Goal: Information Seeking & Learning: Learn about a topic

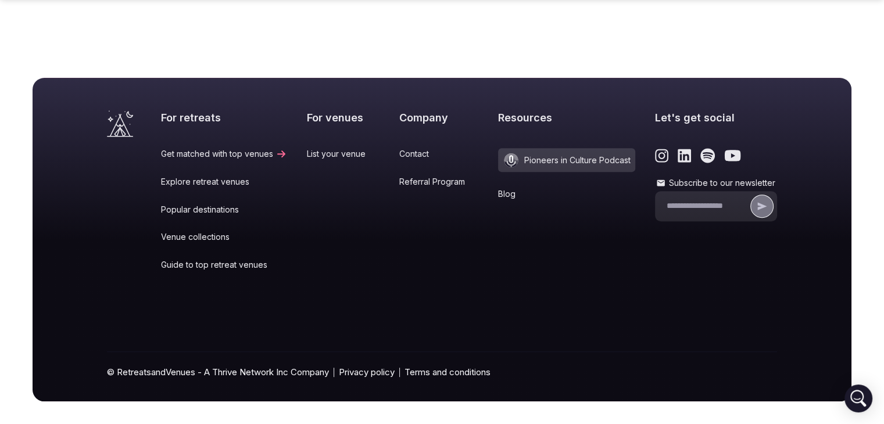
scroll to position [423, 0]
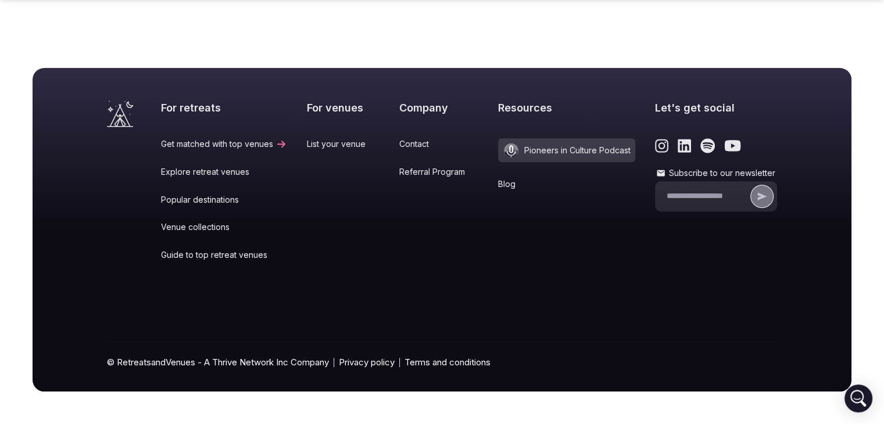
click at [188, 227] on link "Venue collections" at bounding box center [224, 227] width 126 height 12
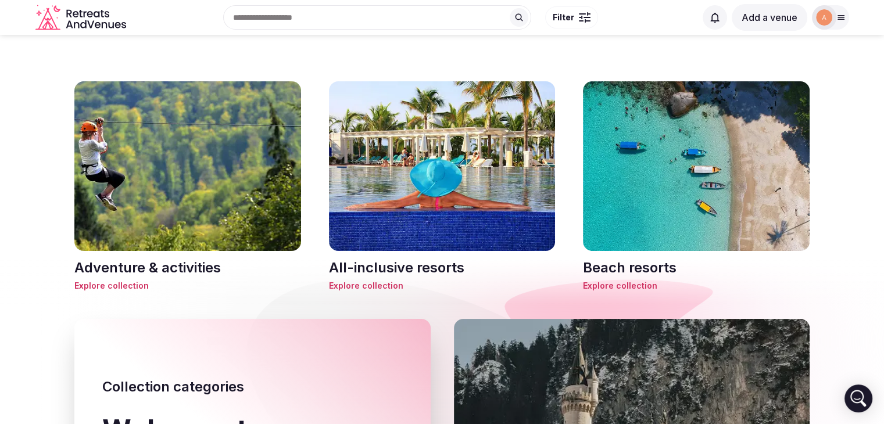
click at [398, 275] on h3 "All-inclusive resorts" at bounding box center [442, 268] width 227 height 20
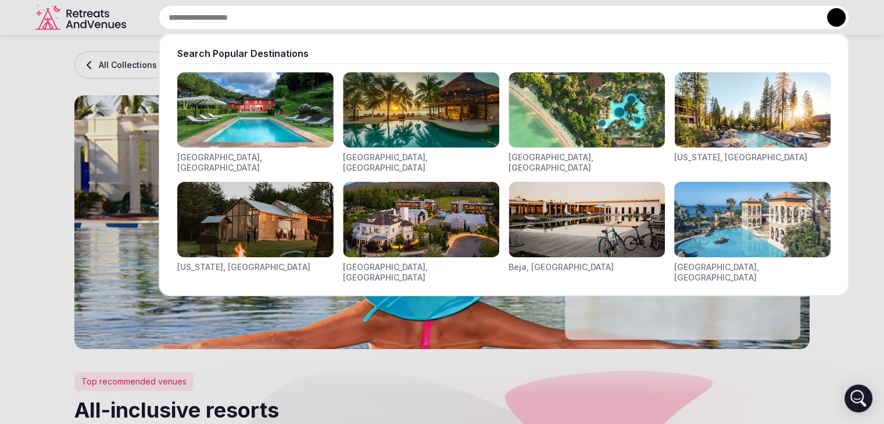
click at [401, 21] on input "text" at bounding box center [504, 17] width 690 height 24
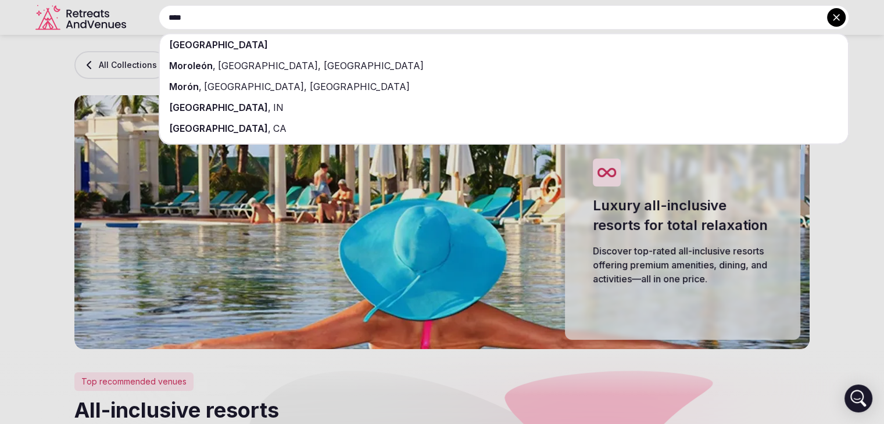
type input "****"
click at [279, 44] on div "[GEOGRAPHIC_DATA]" at bounding box center [504, 44] width 688 height 21
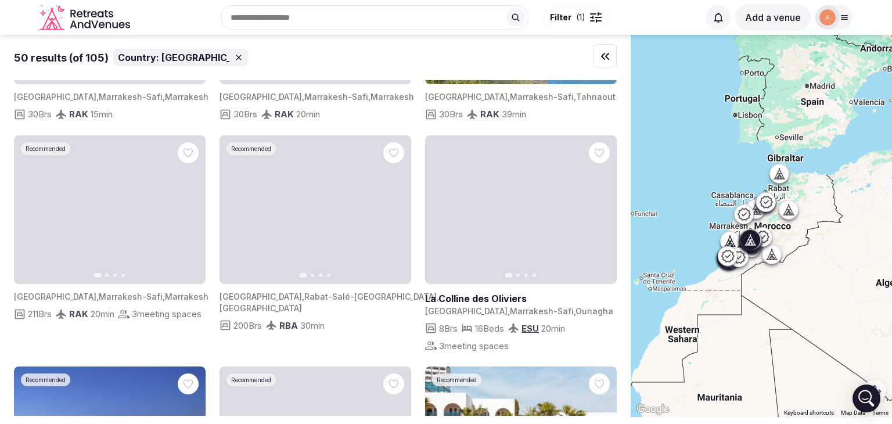
scroll to position [151, 0]
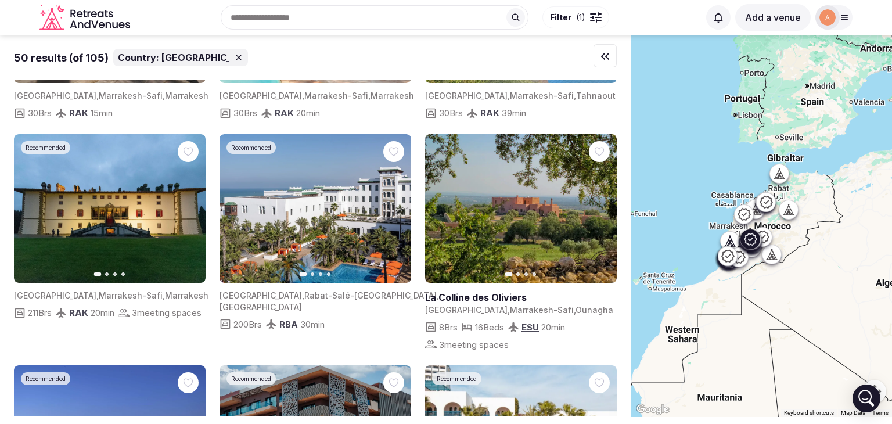
click at [191, 213] on icon "button" at bounding box center [189, 208] width 9 height 9
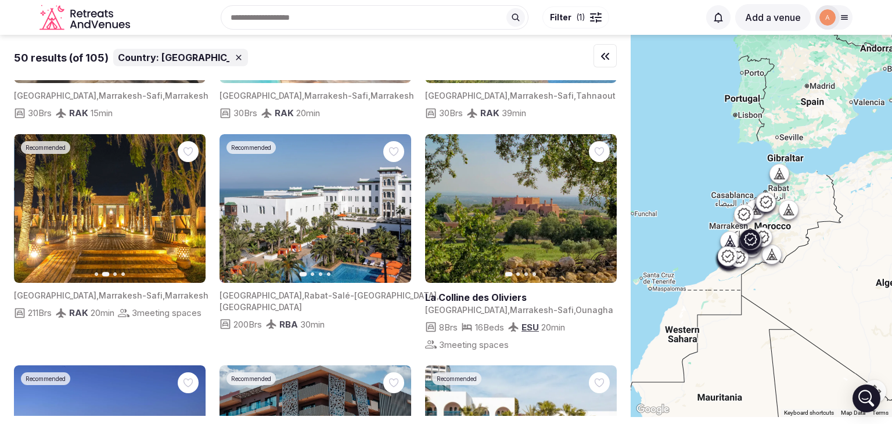
click at [191, 213] on icon "button" at bounding box center [189, 208] width 9 height 9
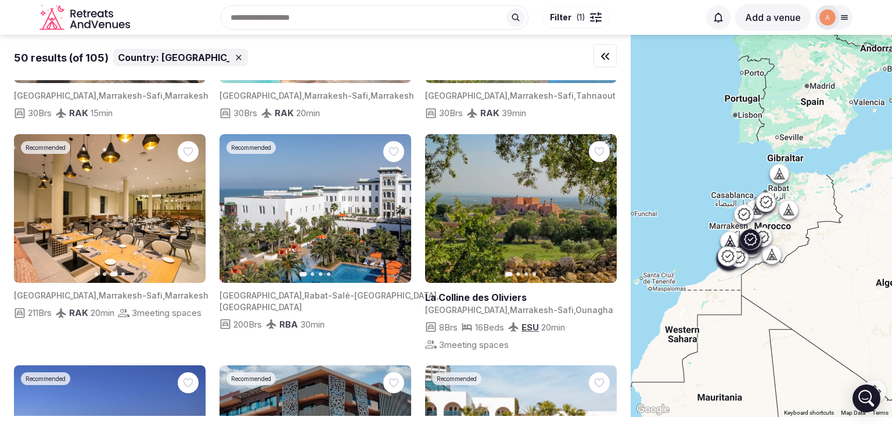
click at [191, 213] on icon "button" at bounding box center [189, 208] width 9 height 9
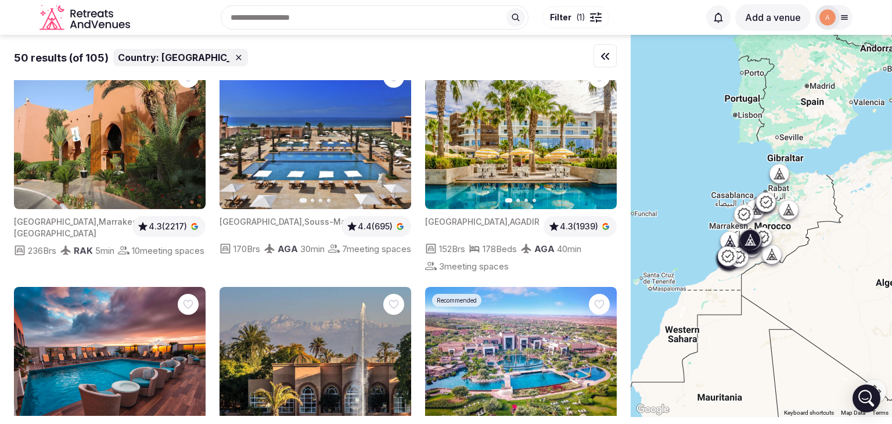
scroll to position [1354, 0]
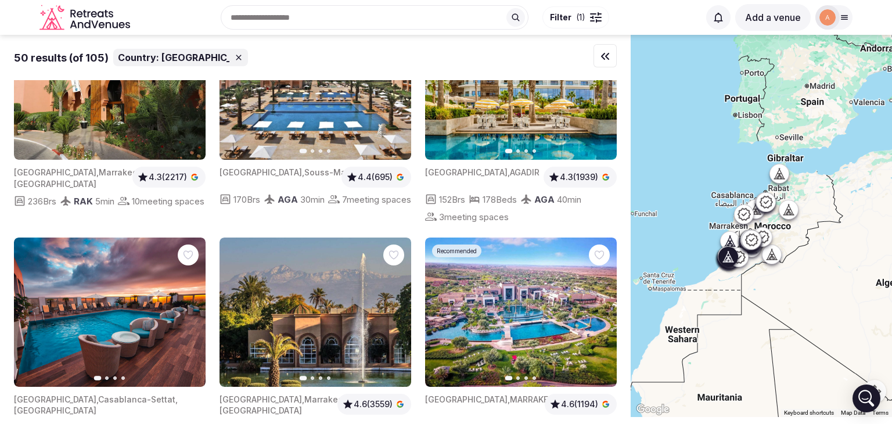
click at [460, 206] on div "152 Brs" at bounding box center [445, 199] width 40 height 14
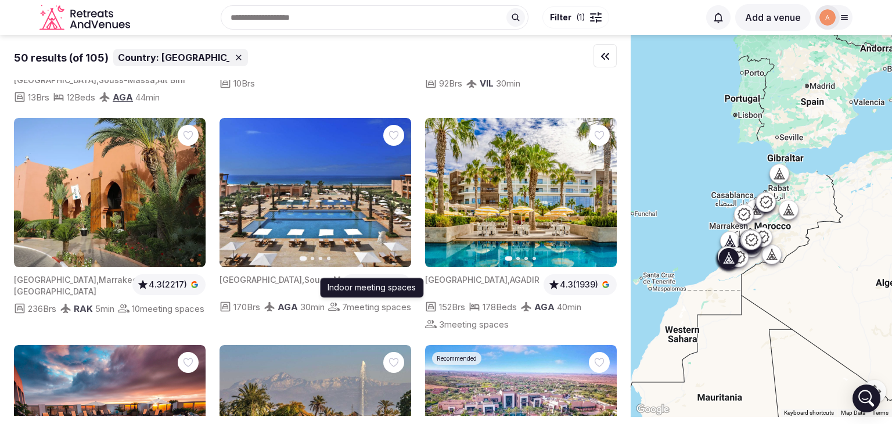
scroll to position [1246, 0]
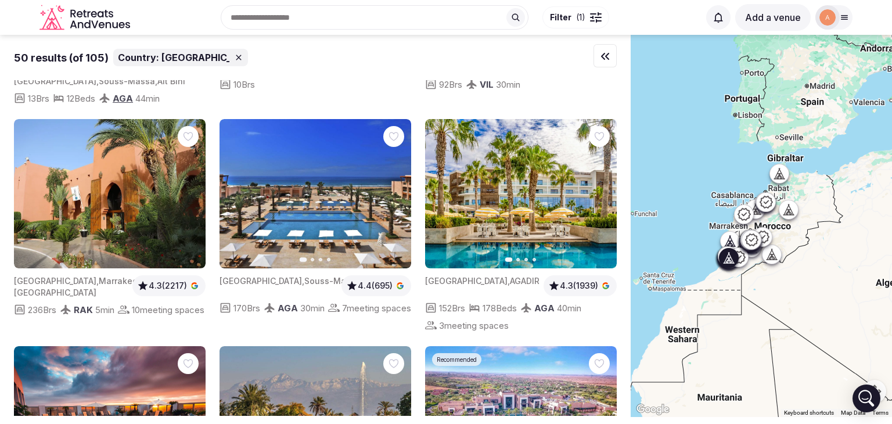
click at [394, 199] on icon "button" at bounding box center [394, 193] width 9 height 9
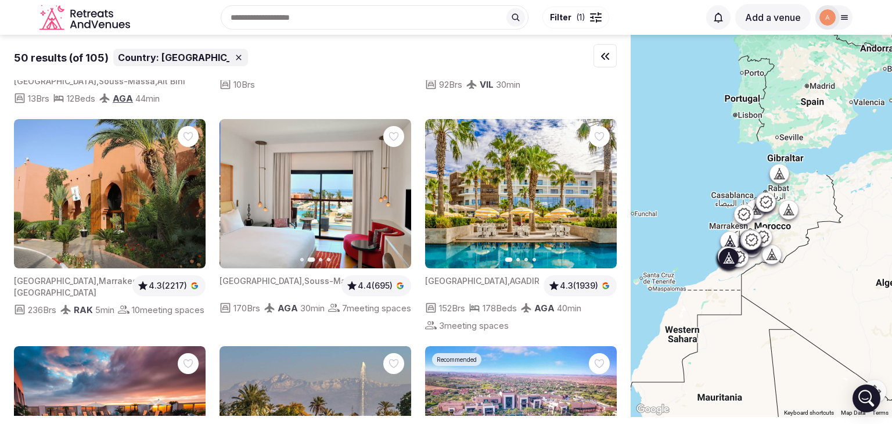
click at [394, 199] on icon "button" at bounding box center [394, 193] width 9 height 9
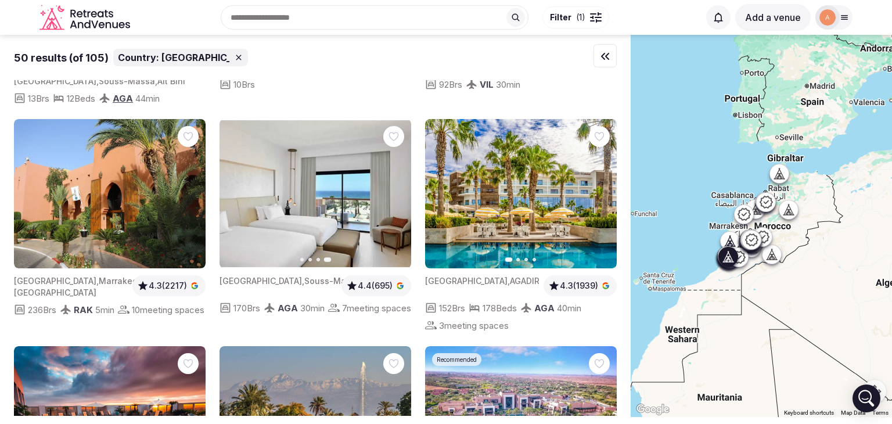
click at [596, 199] on icon "button" at bounding box center [600, 193] width 9 height 9
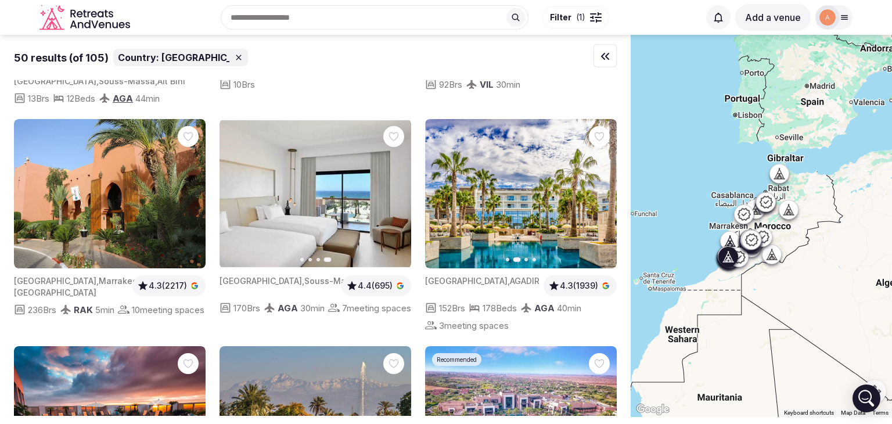
click at [596, 199] on icon "button" at bounding box center [600, 193] width 9 height 9
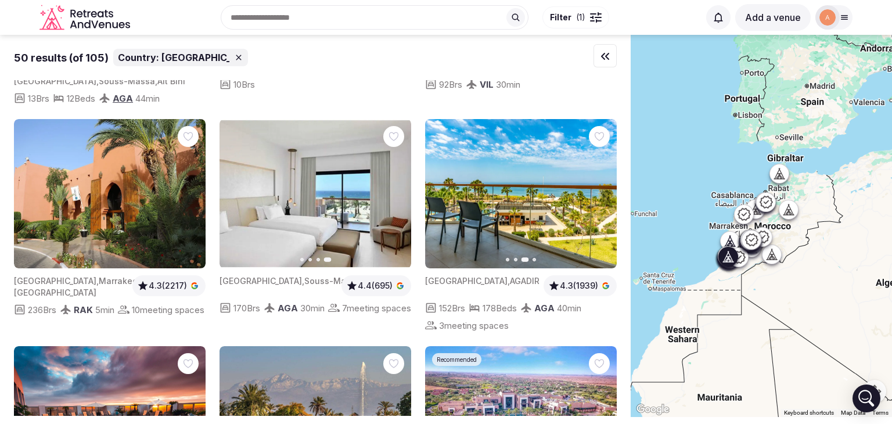
click at [596, 199] on icon "button" at bounding box center [600, 193] width 9 height 9
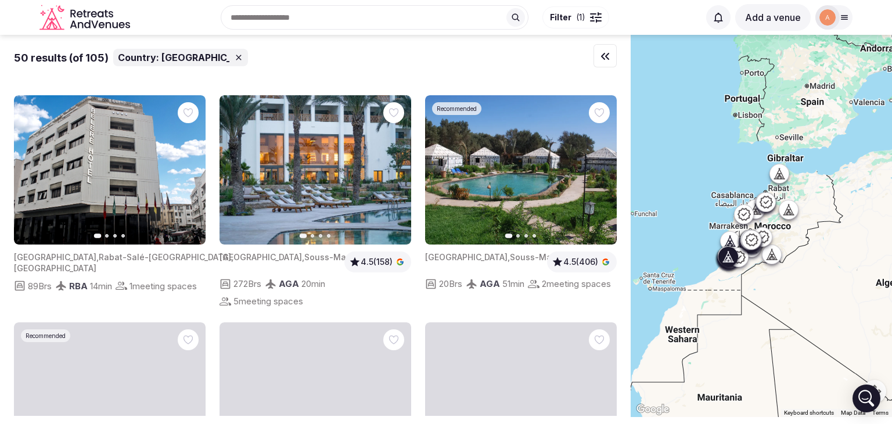
scroll to position [1943, 0]
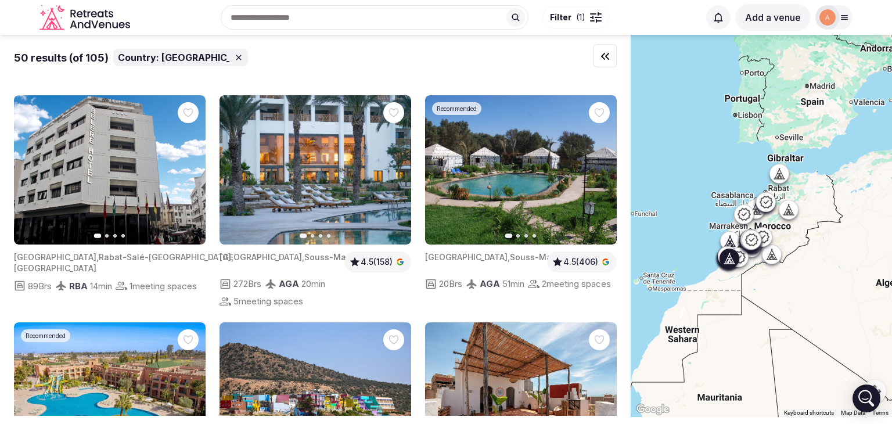
click at [392, 175] on icon "button" at bounding box center [394, 170] width 9 height 9
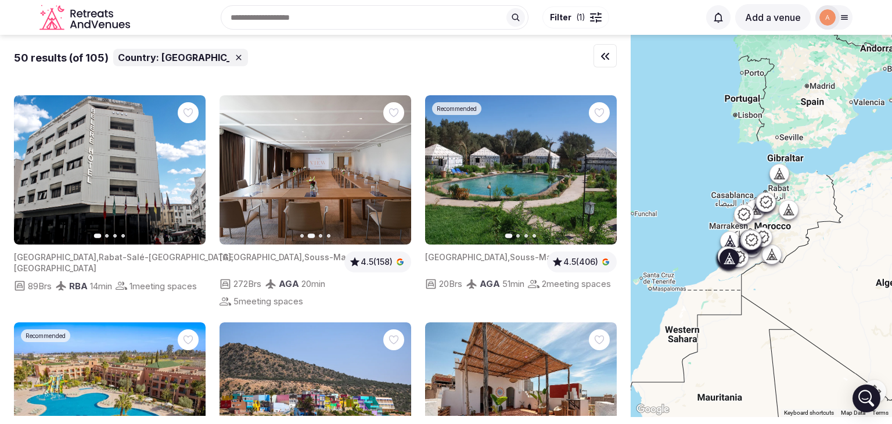
click at [392, 175] on icon "button" at bounding box center [394, 170] width 9 height 9
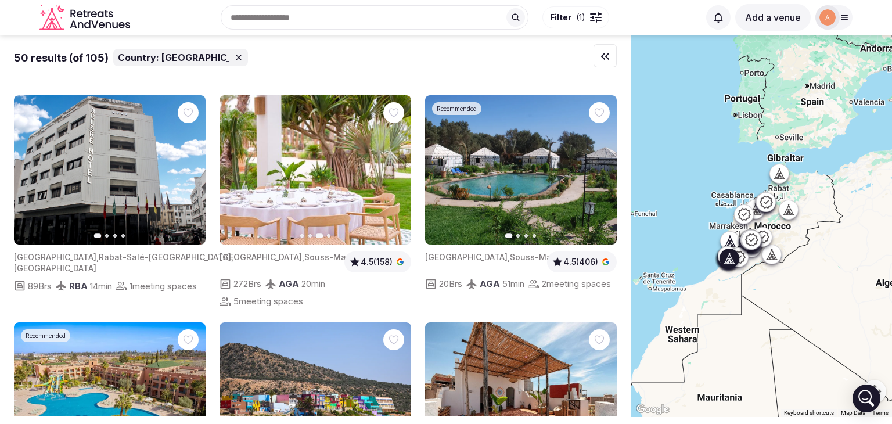
click at [394, 180] on button "Next slide" at bounding box center [395, 170] width 19 height 19
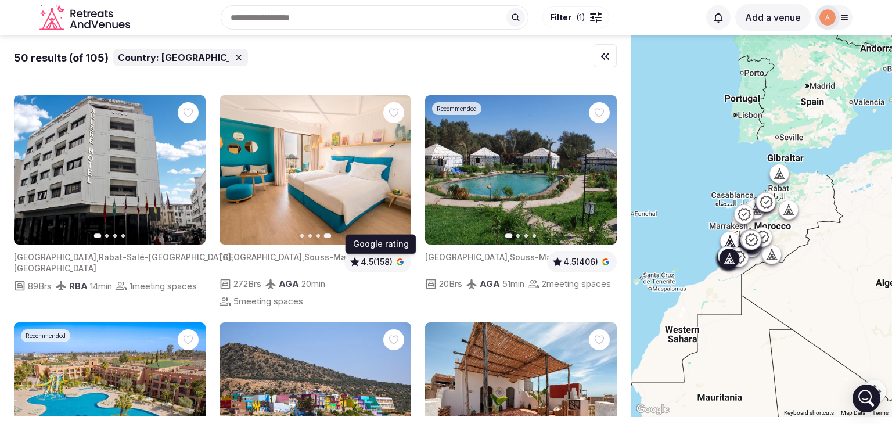
click at [395, 268] on link "4.5 (158)" at bounding box center [378, 262] width 58 height 12
click at [374, 268] on span "4.5 (158)" at bounding box center [377, 262] width 32 height 12
click at [272, 180] on img at bounding box center [316, 169] width 192 height 149
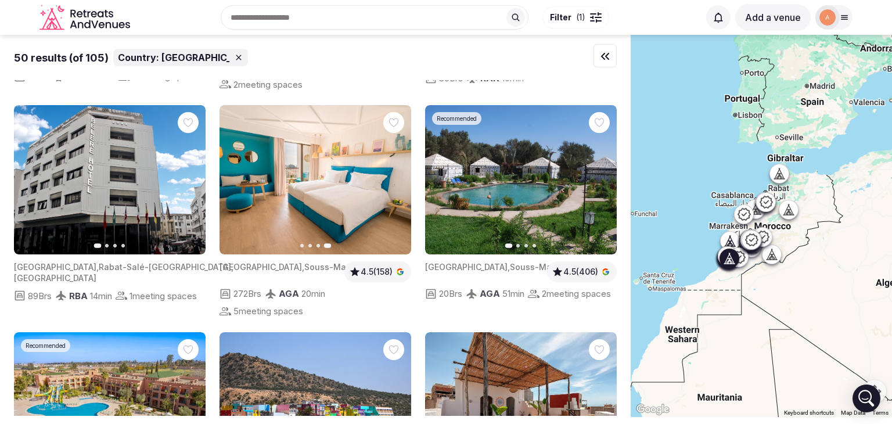
scroll to position [1932, 0]
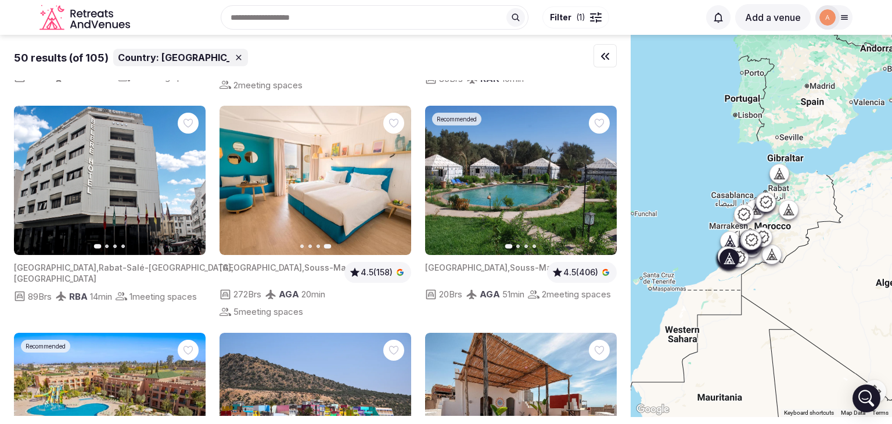
click at [314, 217] on img at bounding box center [316, 180] width 192 height 149
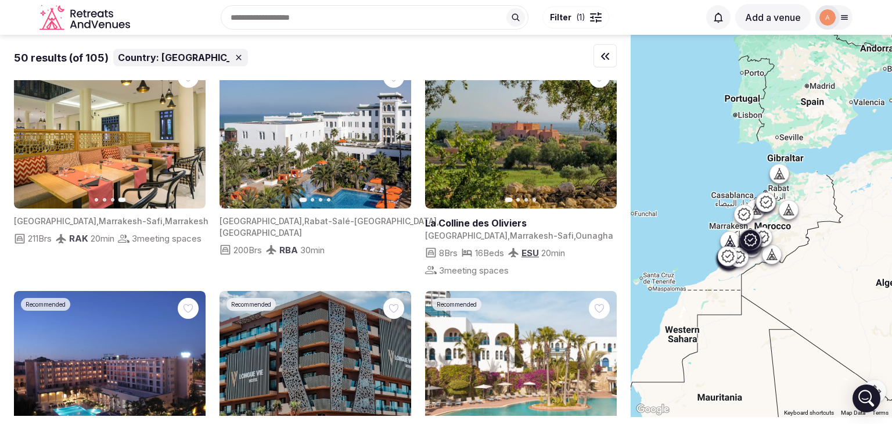
scroll to position [0, 0]
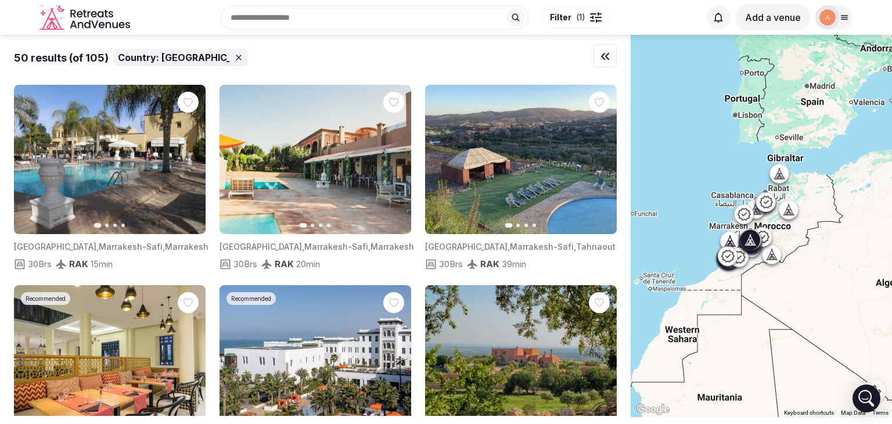
click at [388, 163] on button "Next slide" at bounding box center [395, 159] width 19 height 19
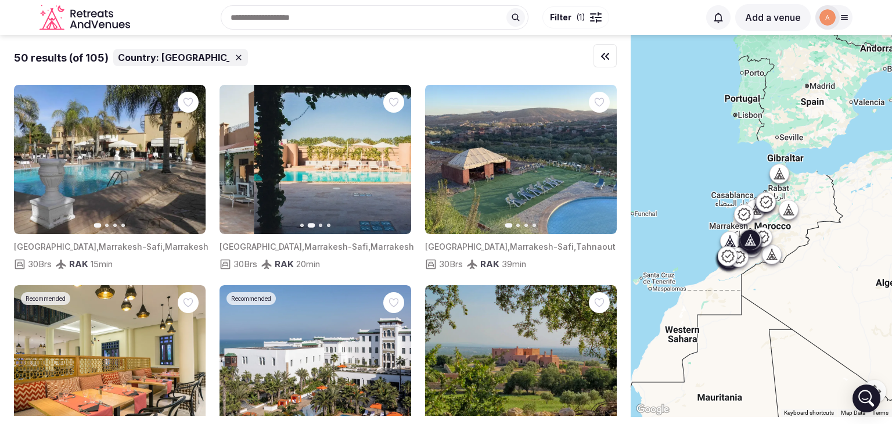
click at [388, 163] on button "Next slide" at bounding box center [395, 159] width 19 height 19
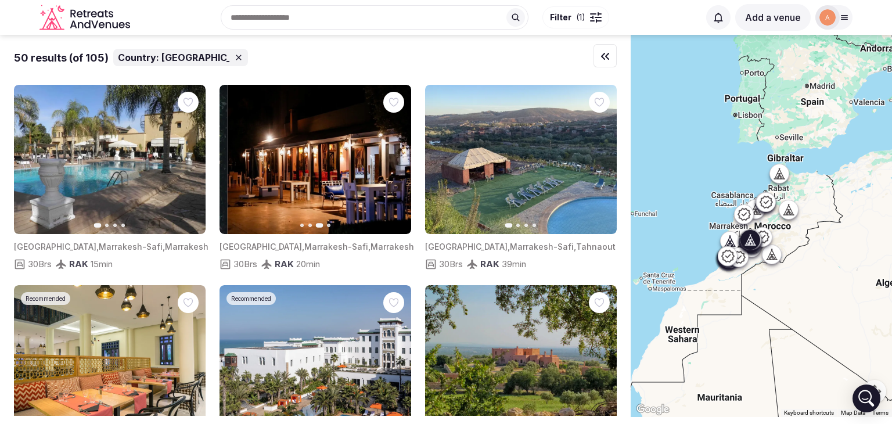
click at [388, 163] on button "Next slide" at bounding box center [395, 159] width 19 height 19
